Goal: Task Accomplishment & Management: Manage account settings

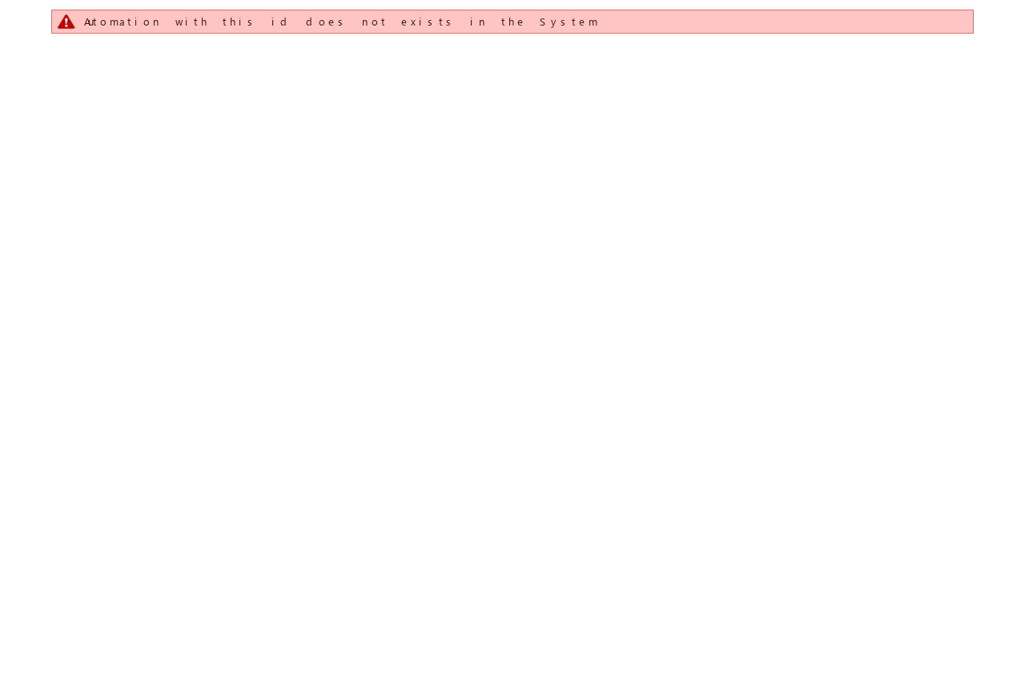
click at [239, 331] on div "Automation with this id does not exists in the System" at bounding box center [512, 200] width 922 height 400
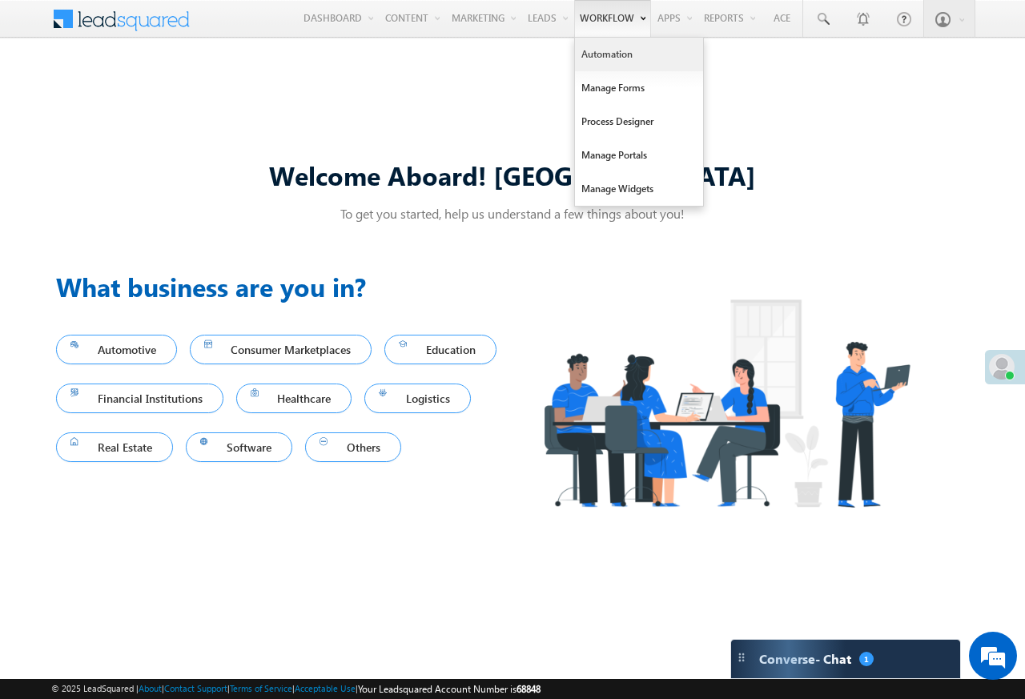
click at [596, 58] on link "Automation" at bounding box center [639, 55] width 128 height 34
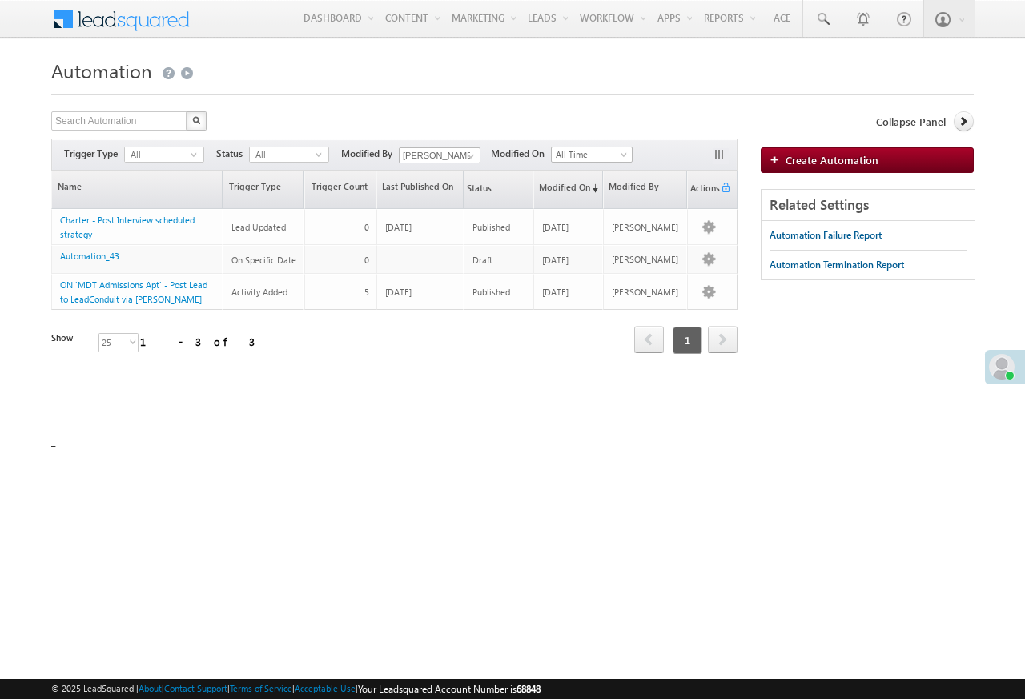
click at [470, 82] on h1 "Automation" at bounding box center [512, 69] width 922 height 31
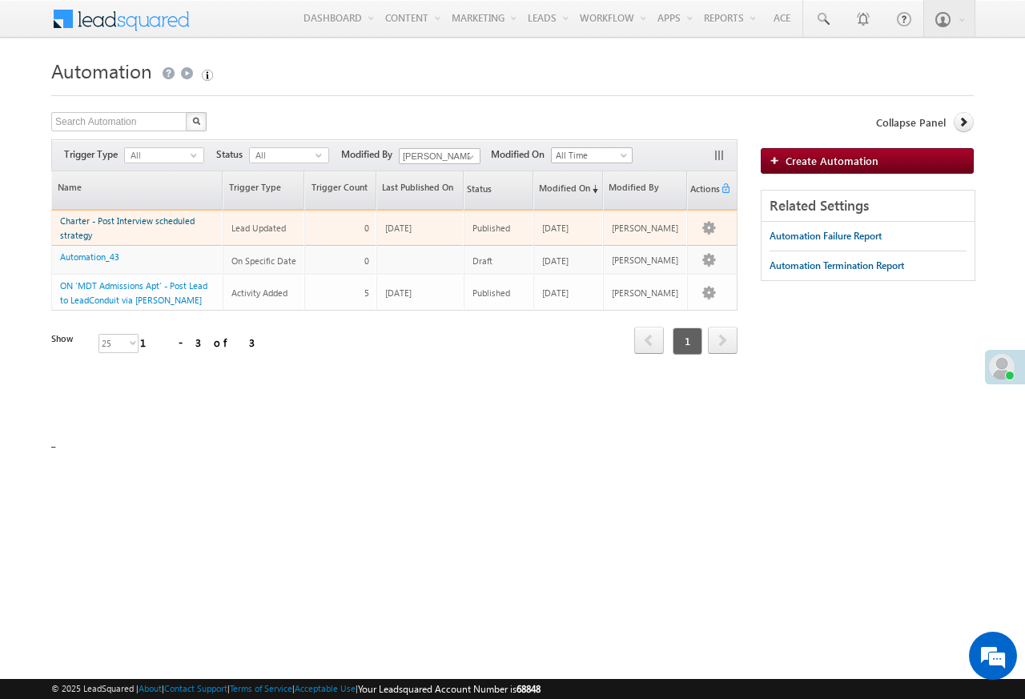
click at [126, 223] on link "Charter - Post Interview scheduled strategy" at bounding box center [127, 227] width 134 height 25
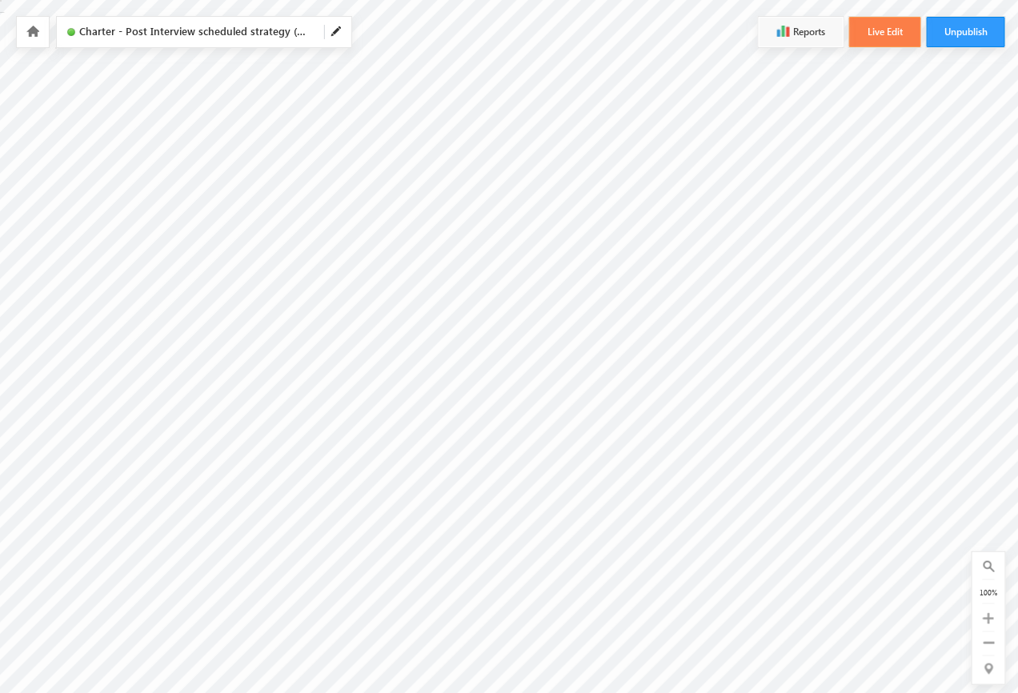
click at [887, 33] on button "Live Edit" at bounding box center [885, 32] width 72 height 30
click at [994, 632] on hr at bounding box center [989, 633] width 12 height 2
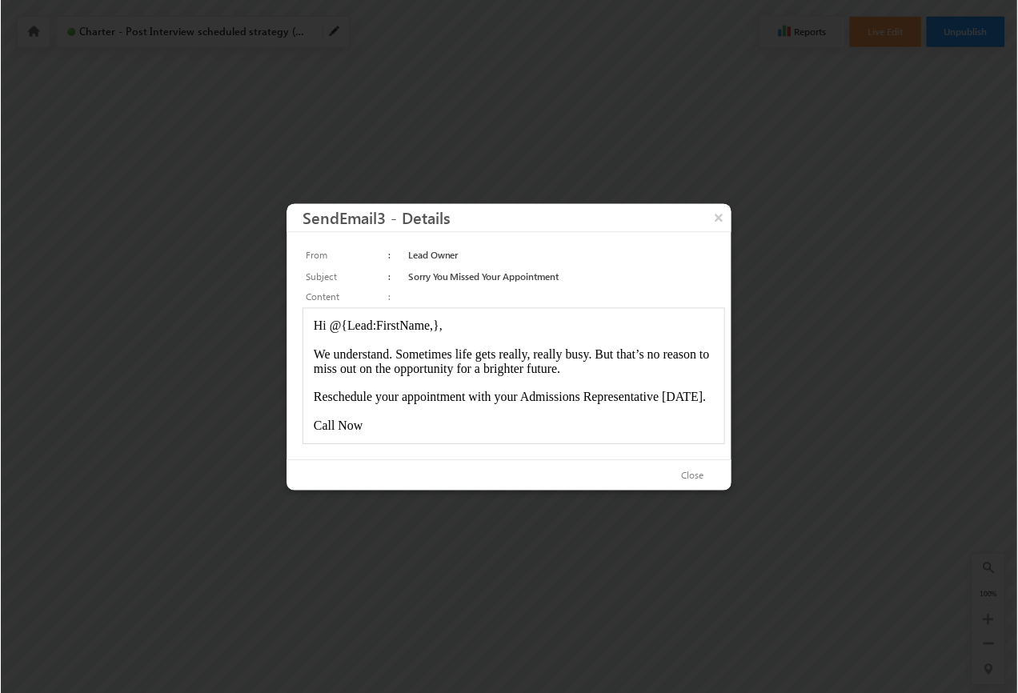
scroll to position [5, 0]
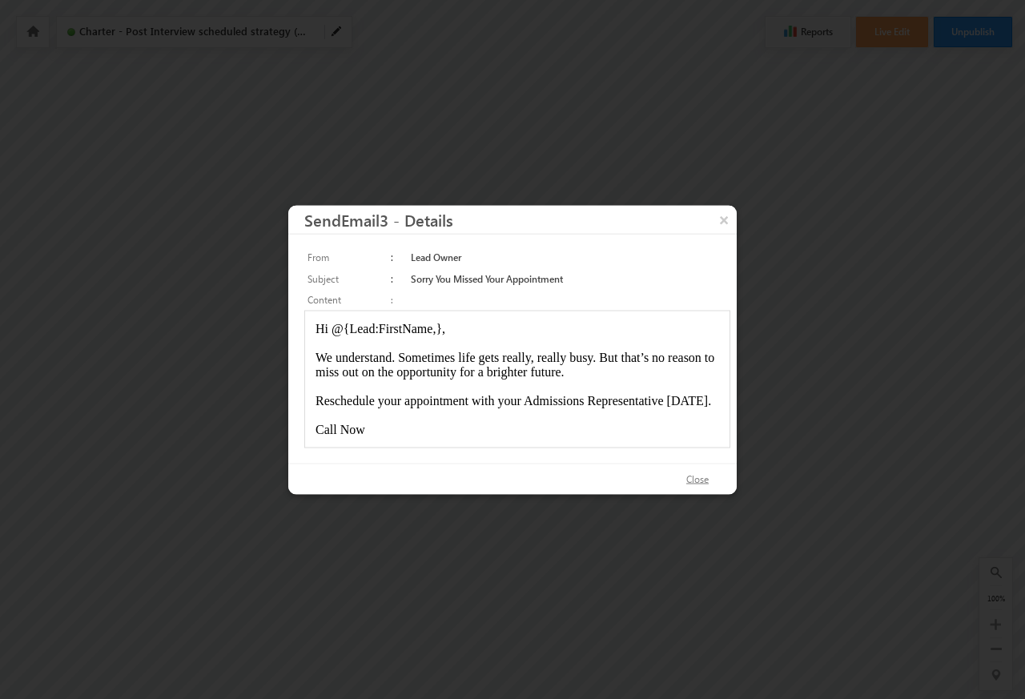
click at [697, 479] on button "Close" at bounding box center [697, 478] width 54 height 23
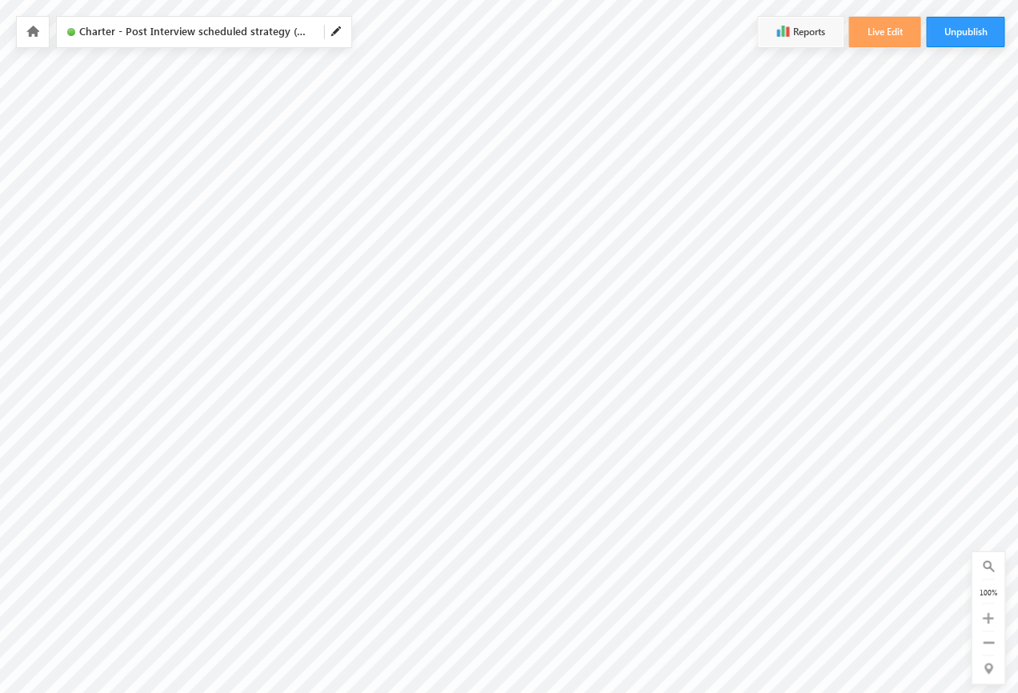
scroll to position [0, 0]
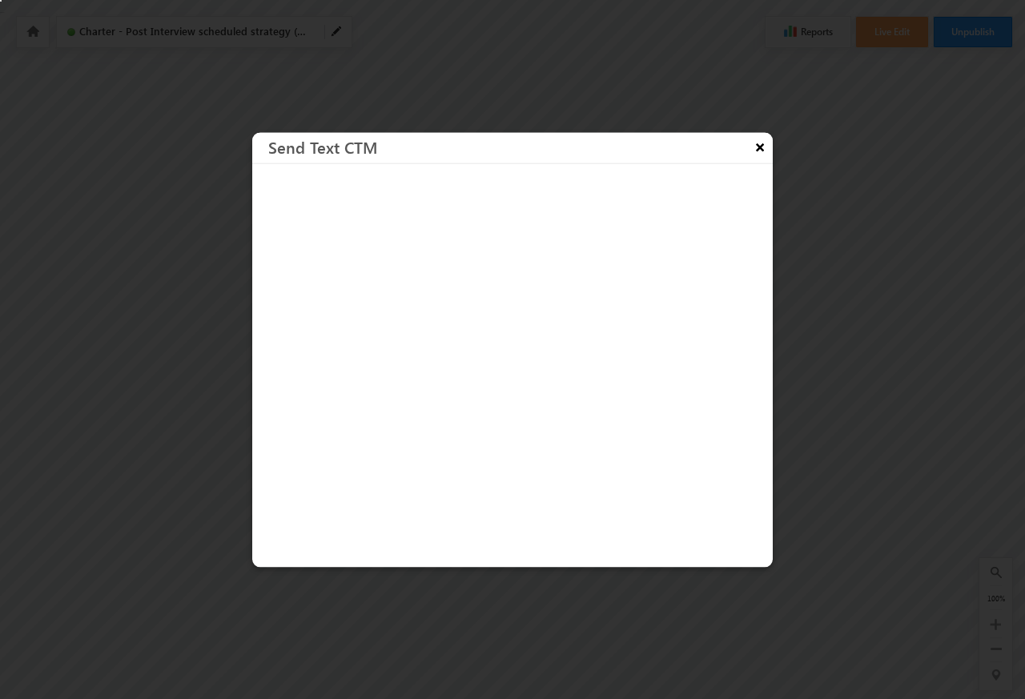
click at [754, 146] on button "×" at bounding box center [760, 146] width 26 height 28
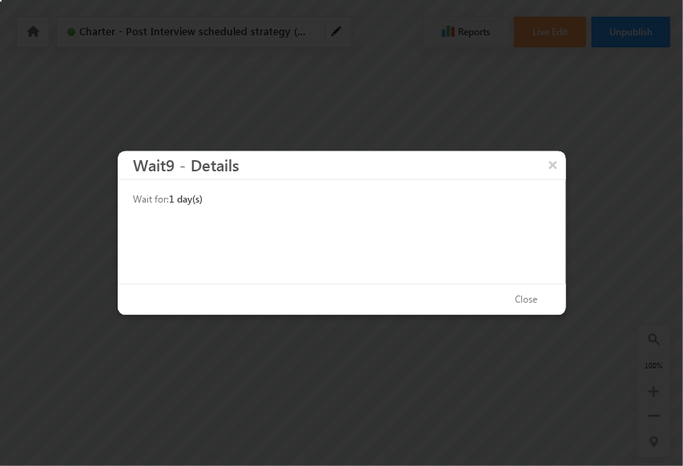
click at [497, 292] on div "Close" at bounding box center [342, 299] width 448 height 31
click at [553, 165] on button "×" at bounding box center [553, 165] width 26 height 28
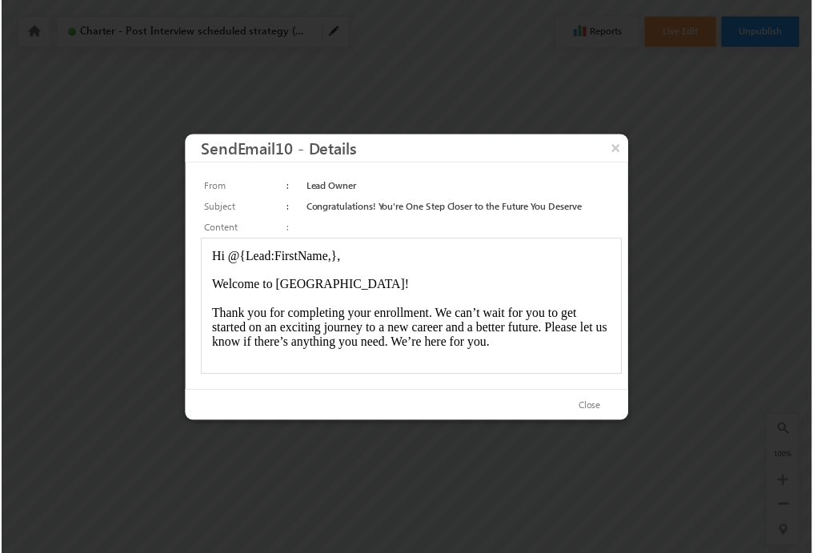
scroll to position [43, 0]
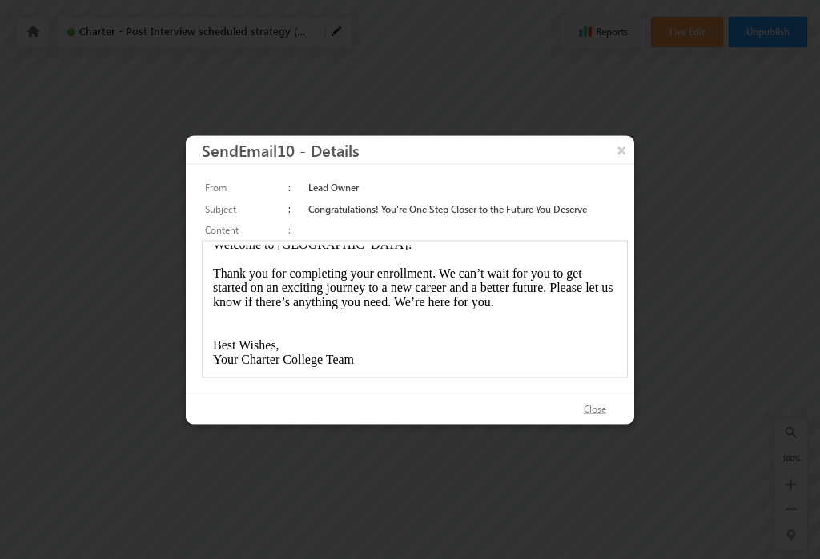
click at [595, 410] on button "Close" at bounding box center [594, 409] width 54 height 23
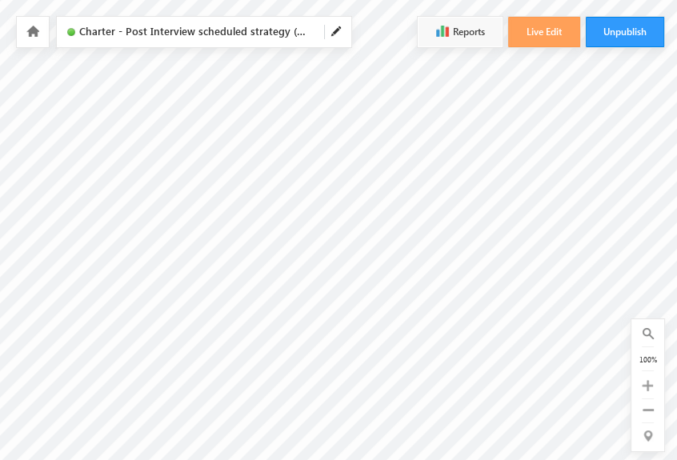
scroll to position [640, 0]
click at [640, 379] on div at bounding box center [648, 385] width 20 height 18
click at [641, 402] on div "0 of 0 100%" at bounding box center [648, 385] width 33 height 132
click at [643, 358] on div "100%" at bounding box center [648, 359] width 20 height 14
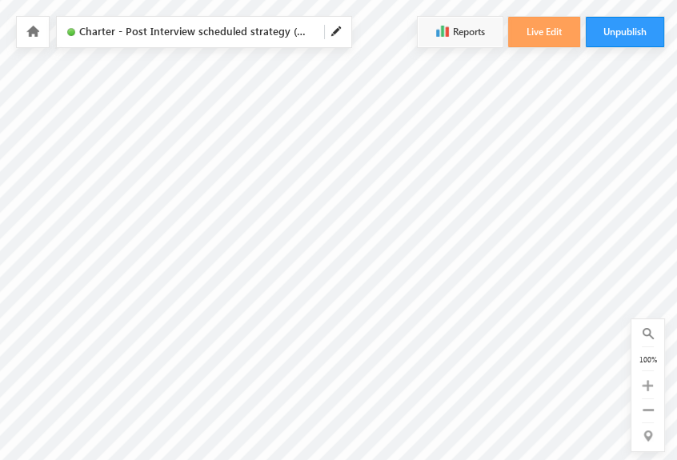
click at [643, 400] on hr at bounding box center [648, 400] width 12 height 2
click at [643, 380] on icon at bounding box center [647, 385] width 11 height 11
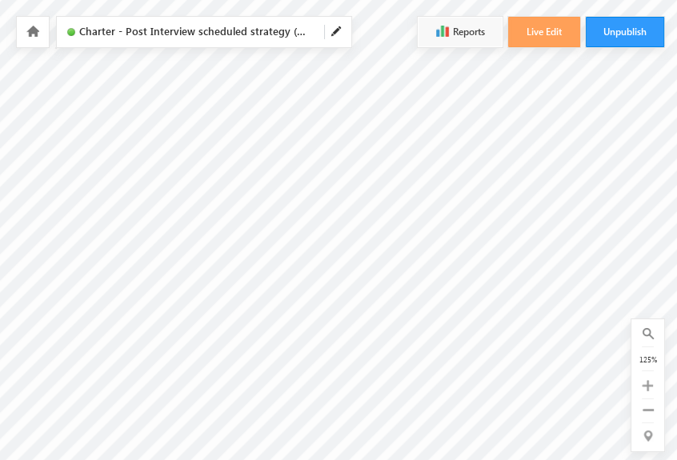
click at [644, 360] on div "125%" at bounding box center [648, 359] width 20 height 14
click at [640, 379] on div at bounding box center [648, 385] width 20 height 18
click at [640, 400] on div "0 of 0 125%" at bounding box center [648, 385] width 33 height 132
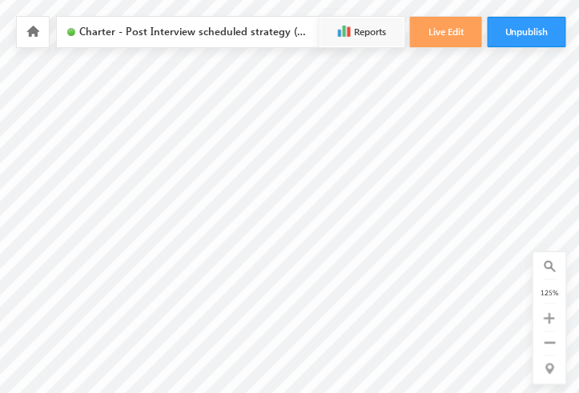
scroll to position [1527, 0]
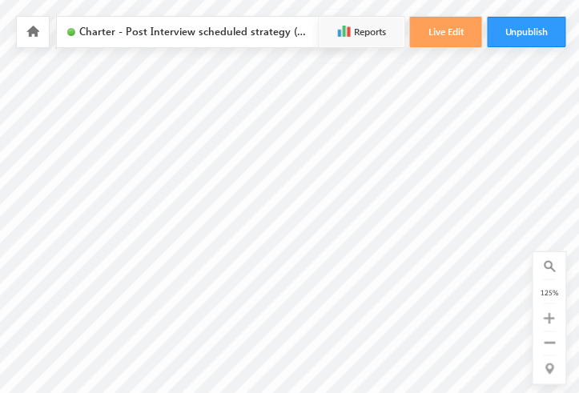
click at [549, 343] on icon at bounding box center [549, 342] width 11 height 11
click at [548, 324] on icon at bounding box center [548, 318] width 11 height 11
click at [549, 343] on icon at bounding box center [549, 342] width 11 height 11
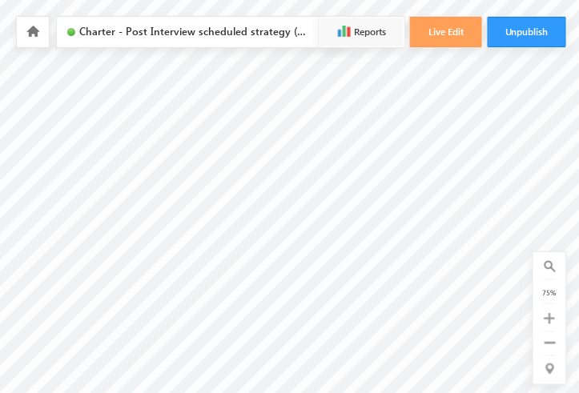
click at [548, 343] on icon at bounding box center [549, 342] width 11 height 11
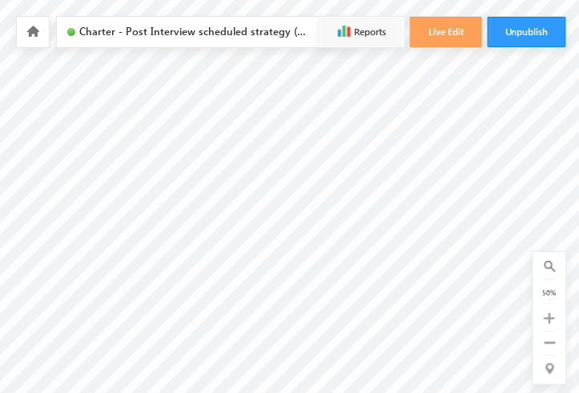
click at [548, 343] on icon at bounding box center [549, 342] width 11 height 11
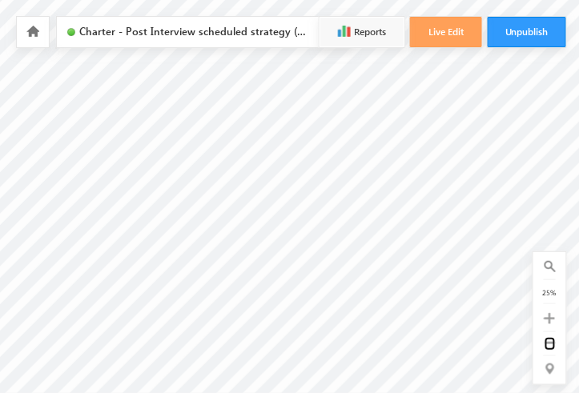
scroll to position [6, 43]
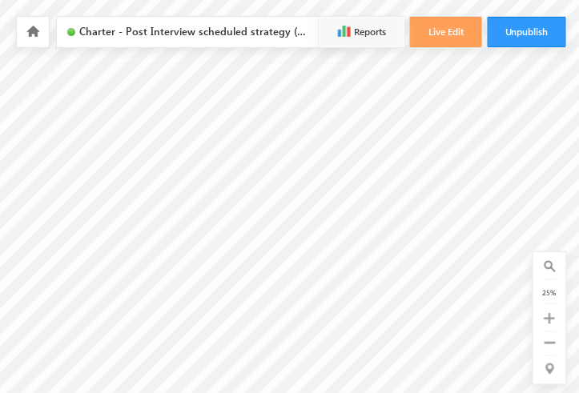
click at [548, 327] on link at bounding box center [548, 320] width 11 height 14
click at [548, 324] on icon at bounding box center [548, 318] width 11 height 11
click at [548, 345] on icon at bounding box center [549, 342] width 11 height 11
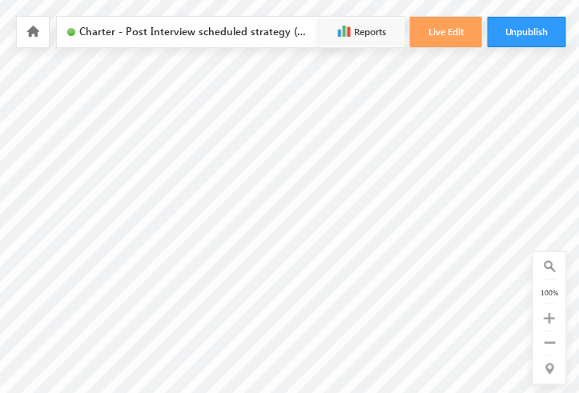
click at [548, 305] on hr at bounding box center [549, 304] width 12 height 2
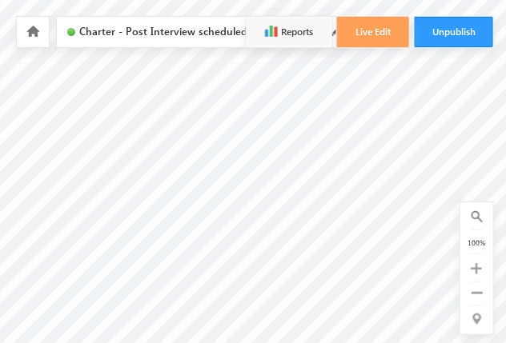
scroll to position [631, 0]
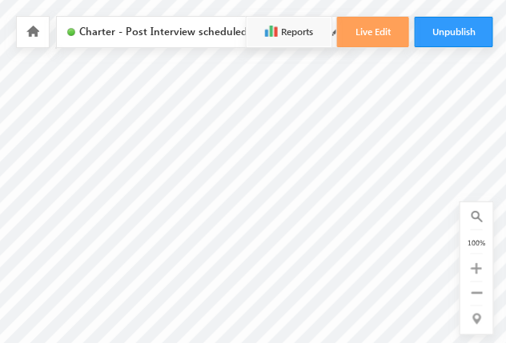
click at [475, 300] on link at bounding box center [476, 294] width 11 height 14
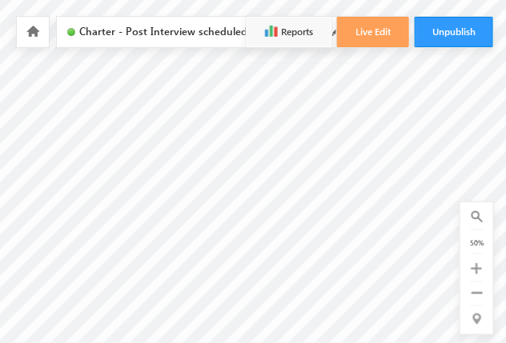
scroll to position [424, 0]
click at [475, 300] on link at bounding box center [476, 294] width 11 height 14
